Goal: Book appointment/travel/reservation

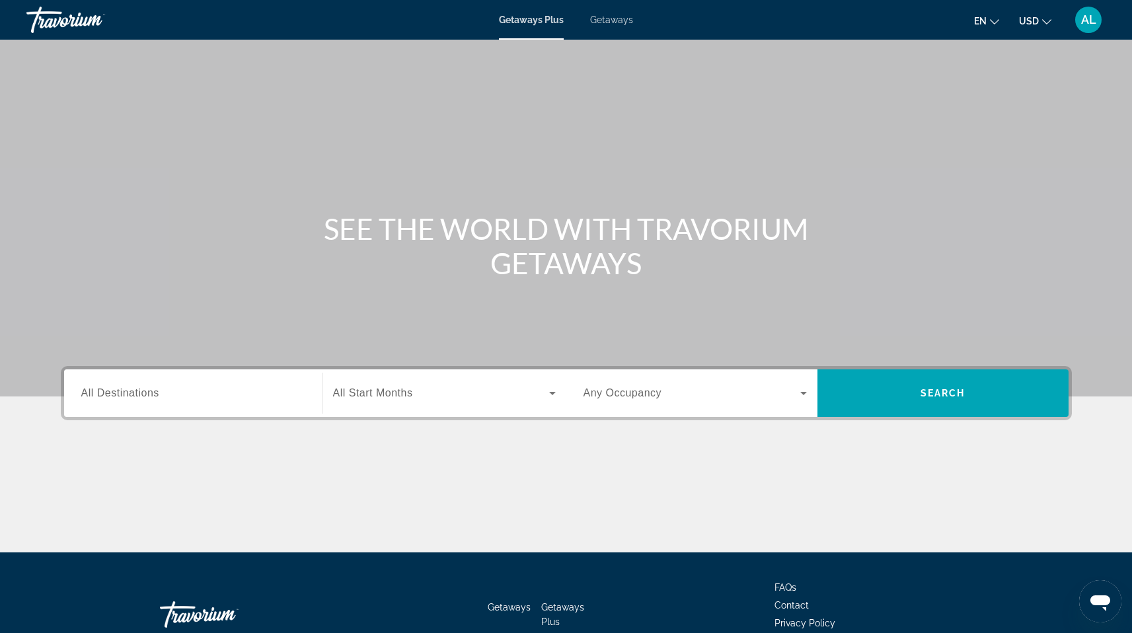
click at [215, 383] on div "Search widget" at bounding box center [192, 394] width 223 height 38
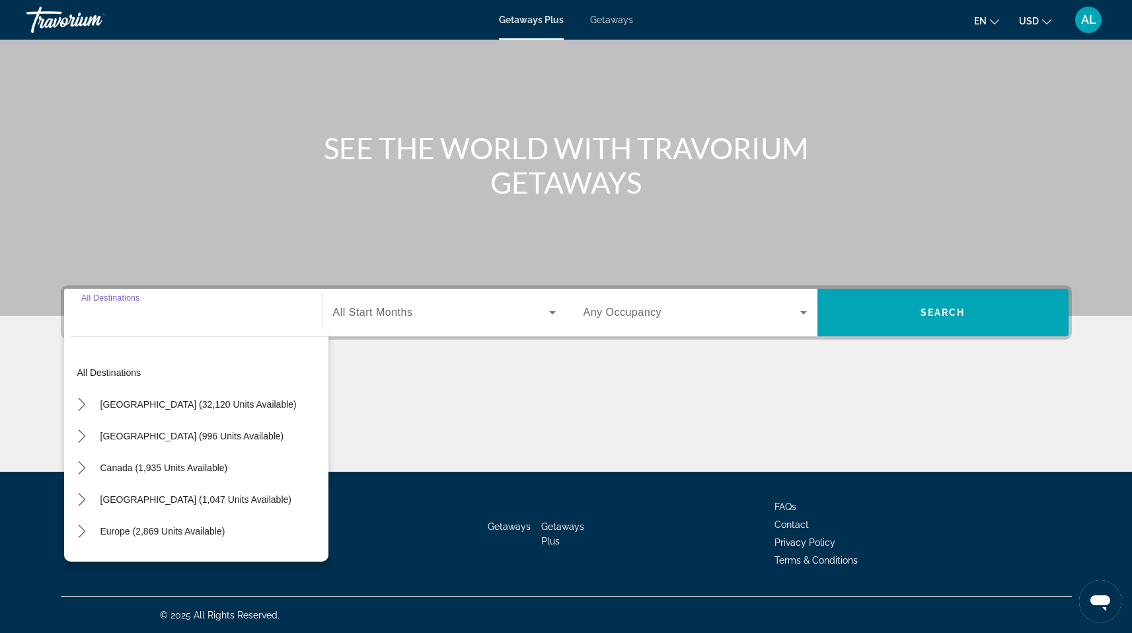
scroll to position [81, 0]
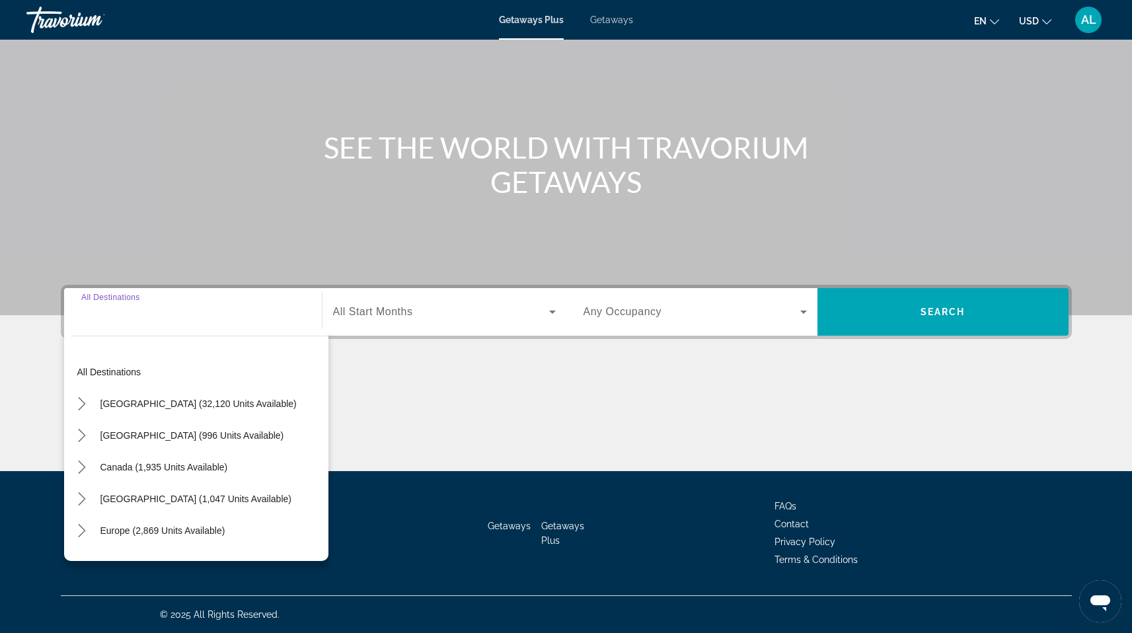
click at [193, 318] on input "Destination All Destinations" at bounding box center [192, 313] width 223 height 16
click at [166, 318] on input "Destination All Destinations" at bounding box center [192, 313] width 223 height 16
click at [167, 306] on input "Destination All Destinations" at bounding box center [192, 313] width 223 height 16
click at [165, 318] on input "Destination All Destinations" at bounding box center [192, 313] width 223 height 16
click at [220, 200] on div "Main content" at bounding box center [566, 117] width 1132 height 396
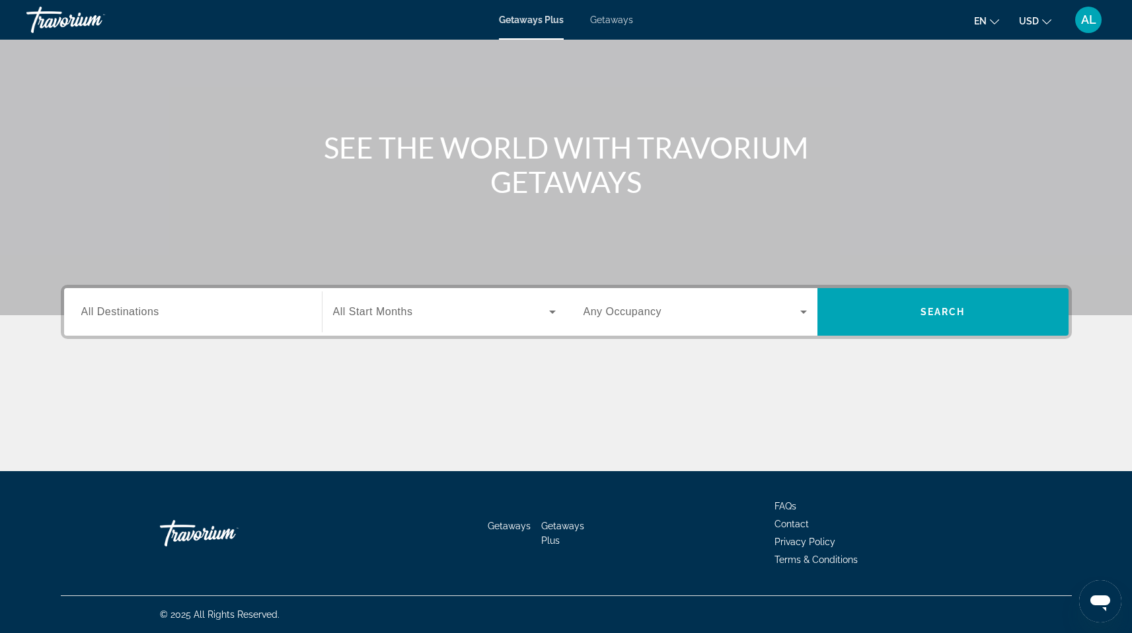
click at [168, 322] on div "Search widget" at bounding box center [192, 312] width 223 height 38
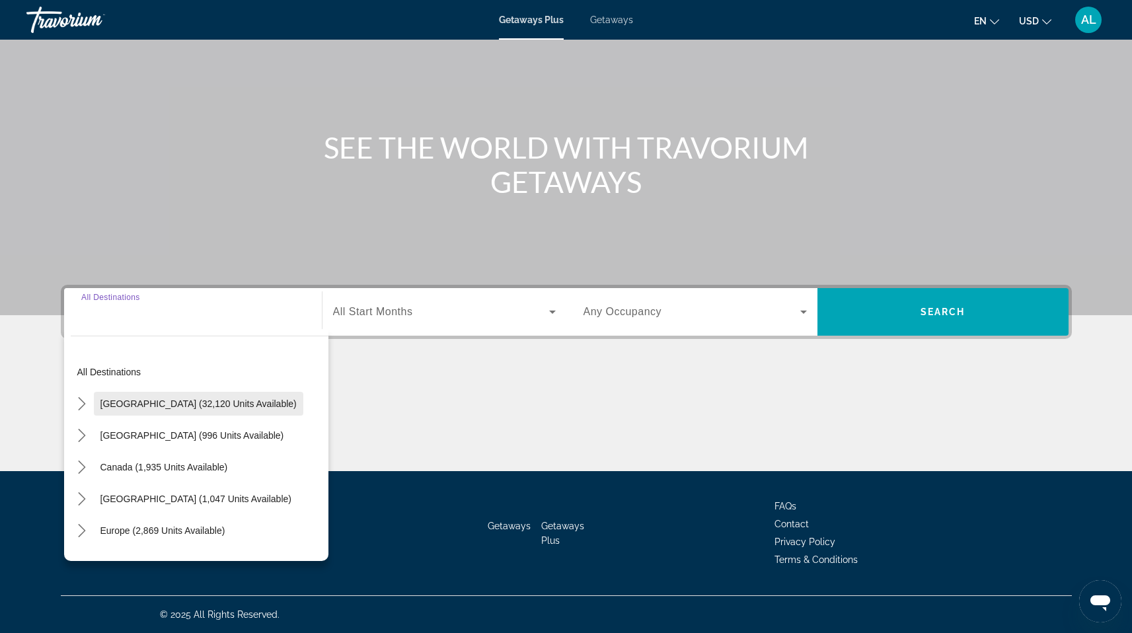
click at [148, 394] on span "Select destination: United States (32,120 units available)" at bounding box center [198, 404] width 209 height 32
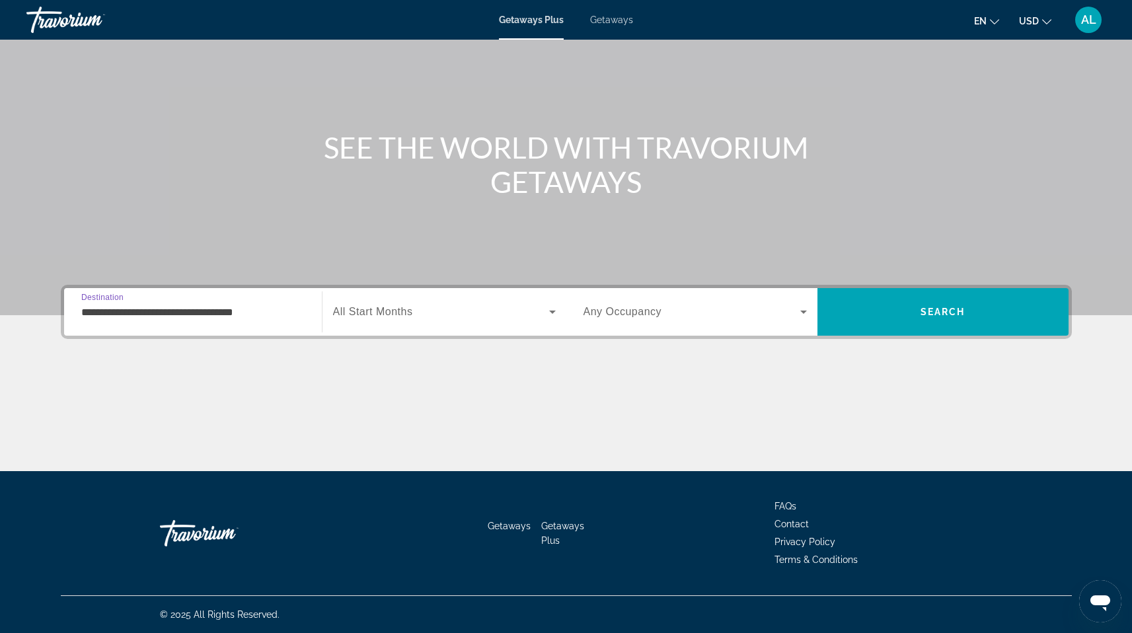
click at [241, 314] on input "**********" at bounding box center [192, 313] width 223 height 16
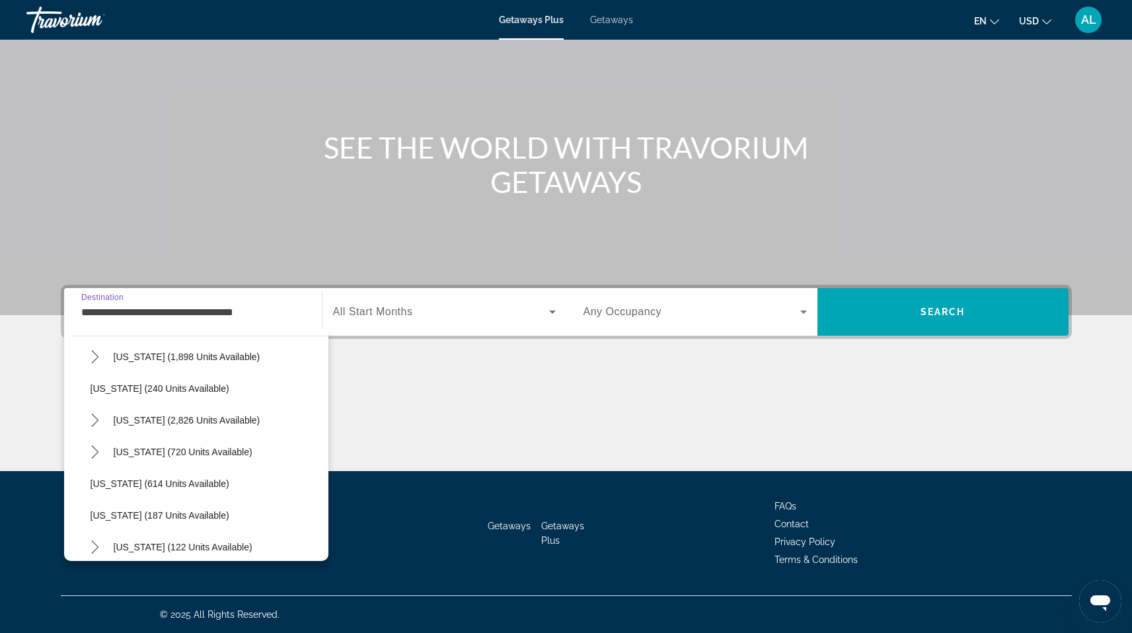
scroll to position [655, 0]
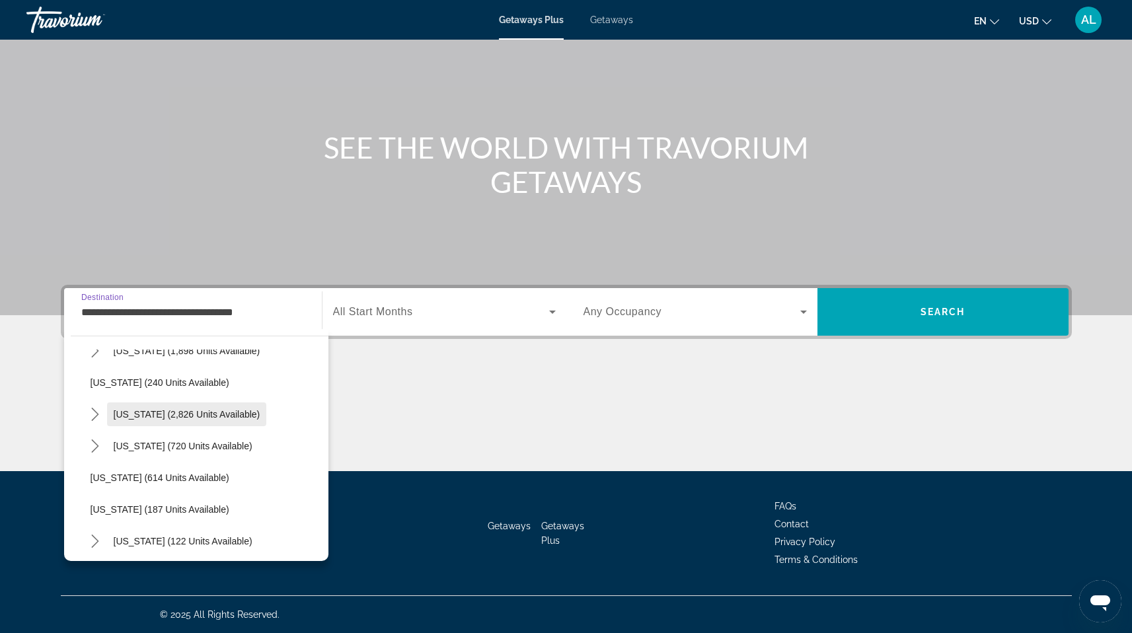
click at [191, 413] on span "[US_STATE] (2,826 units available)" at bounding box center [187, 414] width 147 height 11
type input "**********"
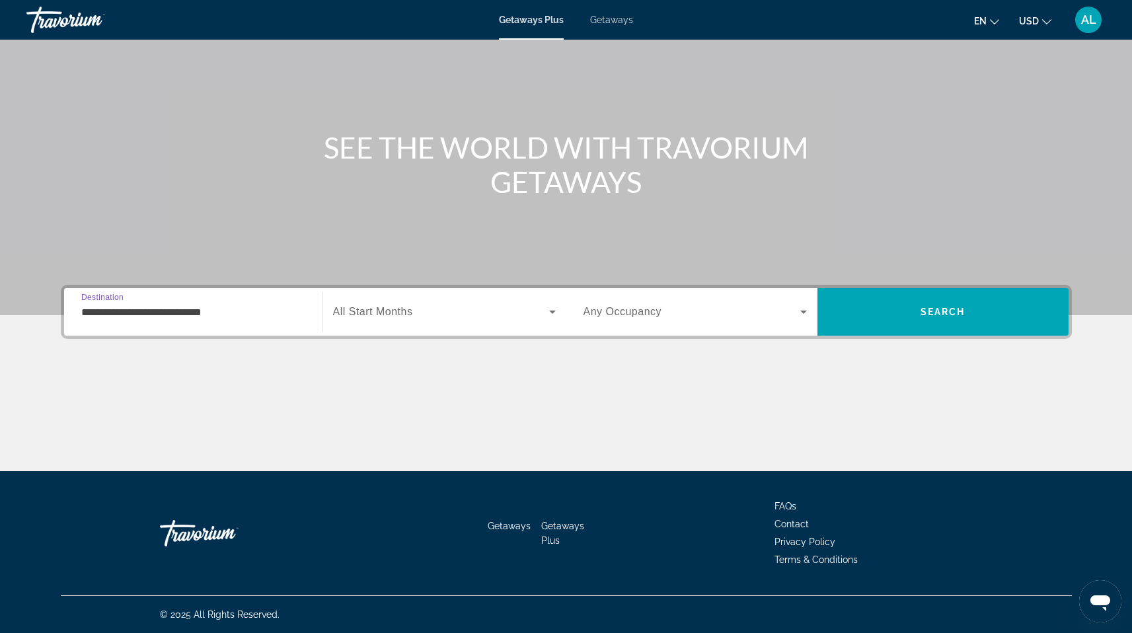
click at [468, 308] on span "Search widget" at bounding box center [441, 312] width 216 height 16
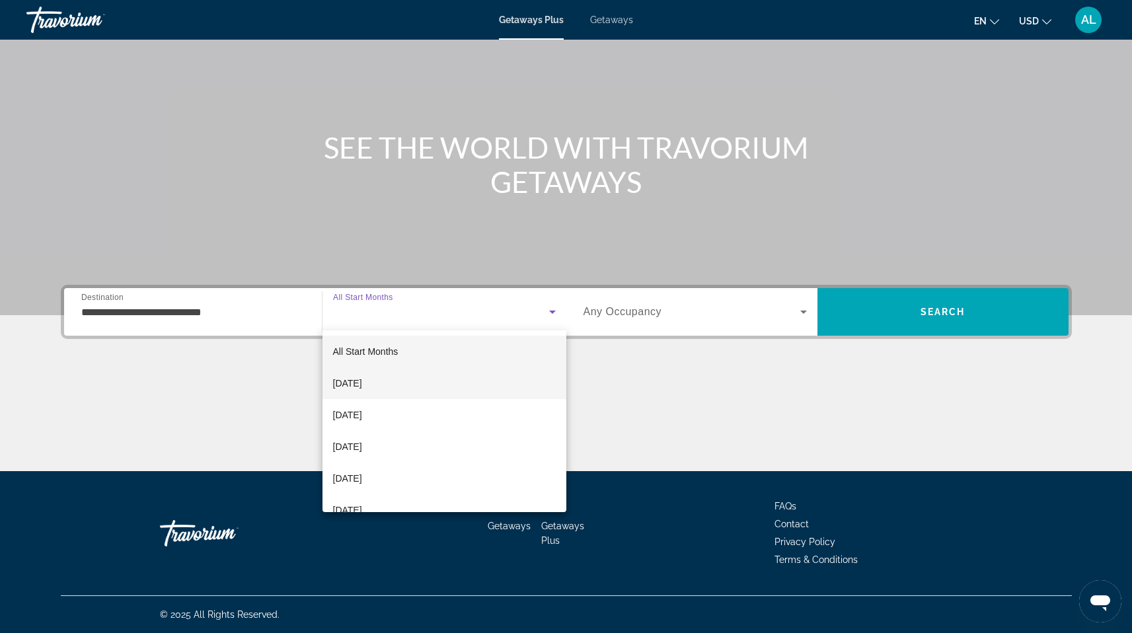
click at [413, 380] on mat-option "[DATE]" at bounding box center [444, 383] width 244 height 32
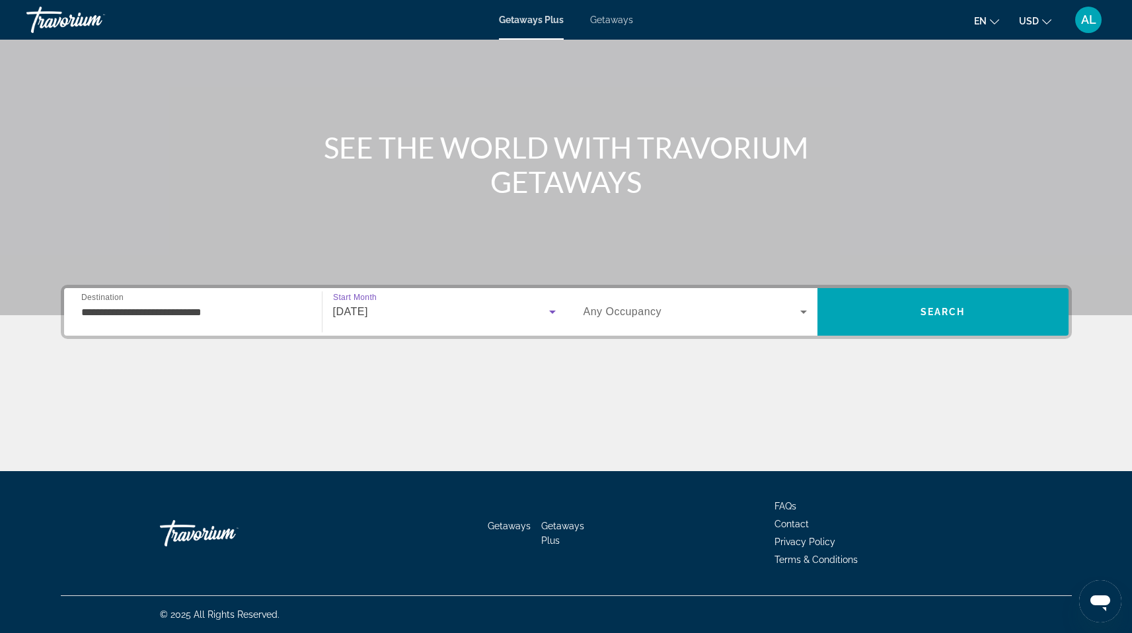
click at [698, 316] on span "Search widget" at bounding box center [691, 312] width 217 height 16
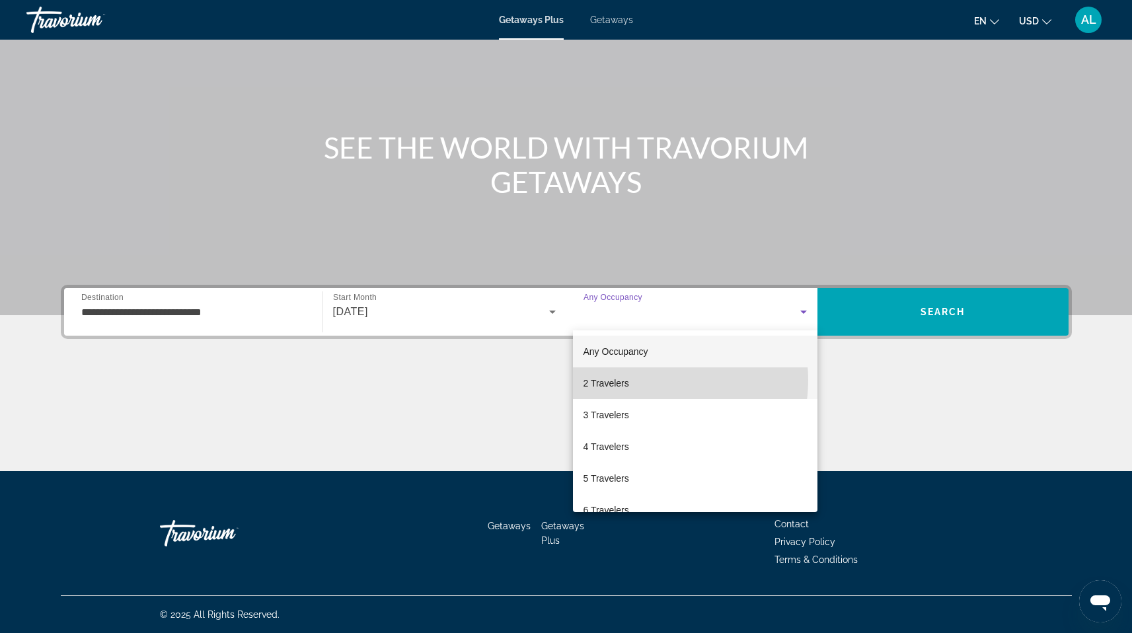
click at [644, 381] on mat-option "2 Travelers" at bounding box center [695, 383] width 244 height 32
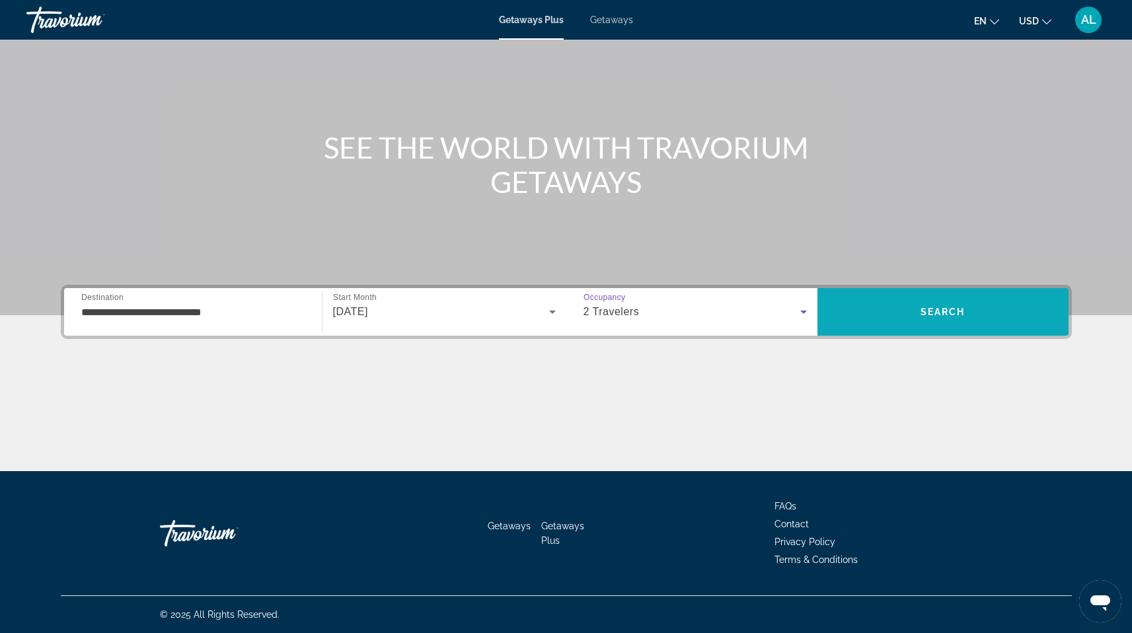
click at [936, 314] on span "Search" at bounding box center [942, 312] width 45 height 11
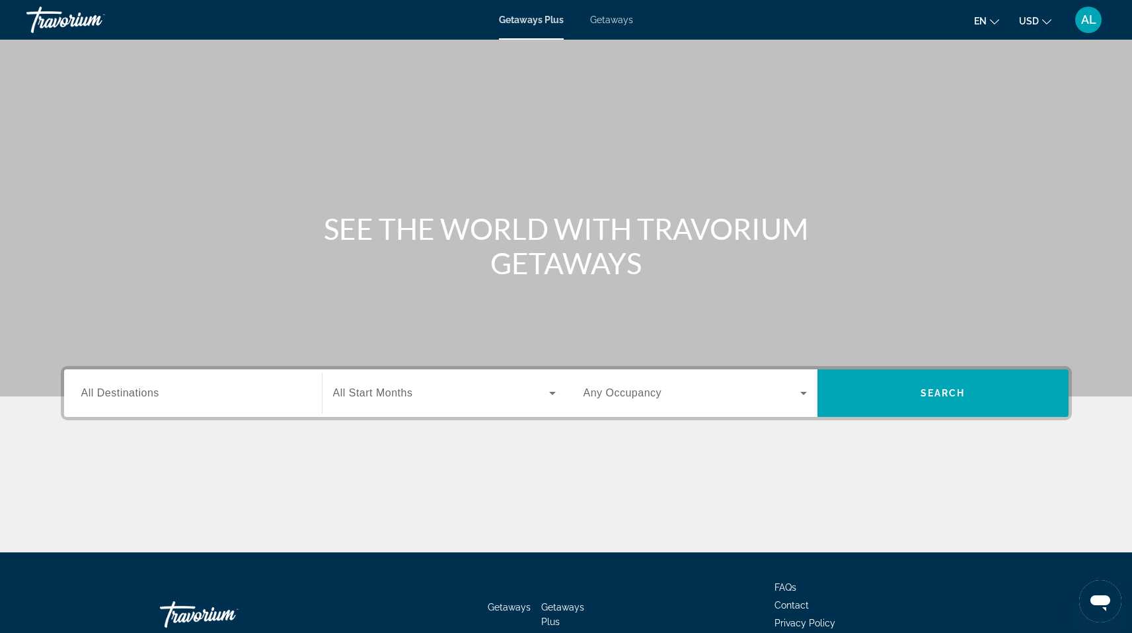
click at [163, 387] on input "Destination All Destinations" at bounding box center [192, 394] width 223 height 16
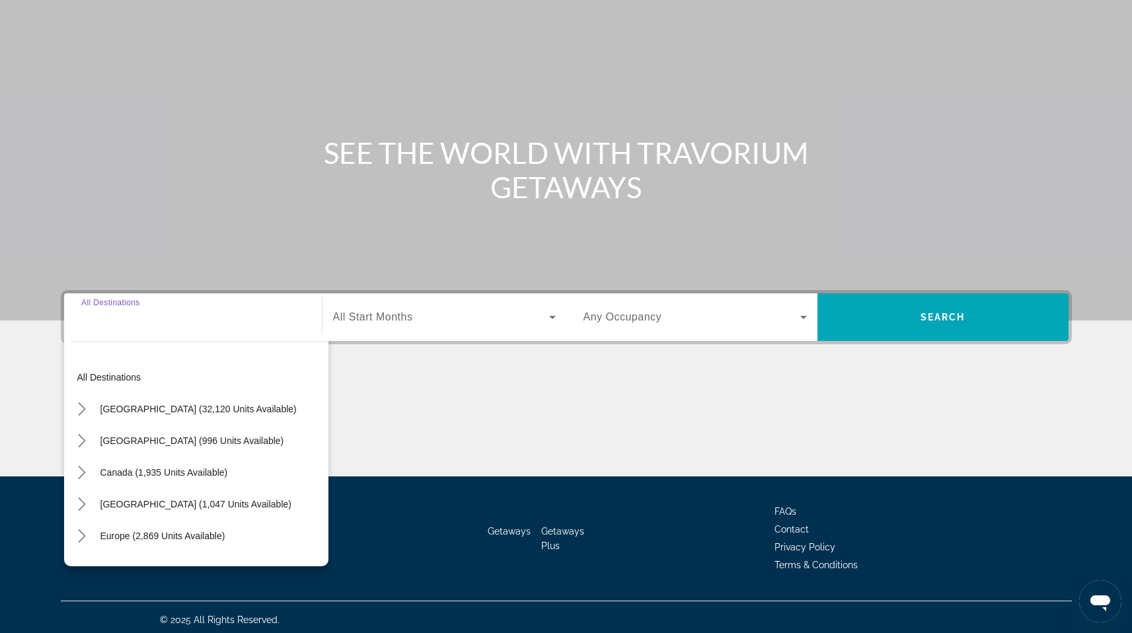
scroll to position [81, 0]
